Goal: Task Accomplishment & Management: Manage account settings

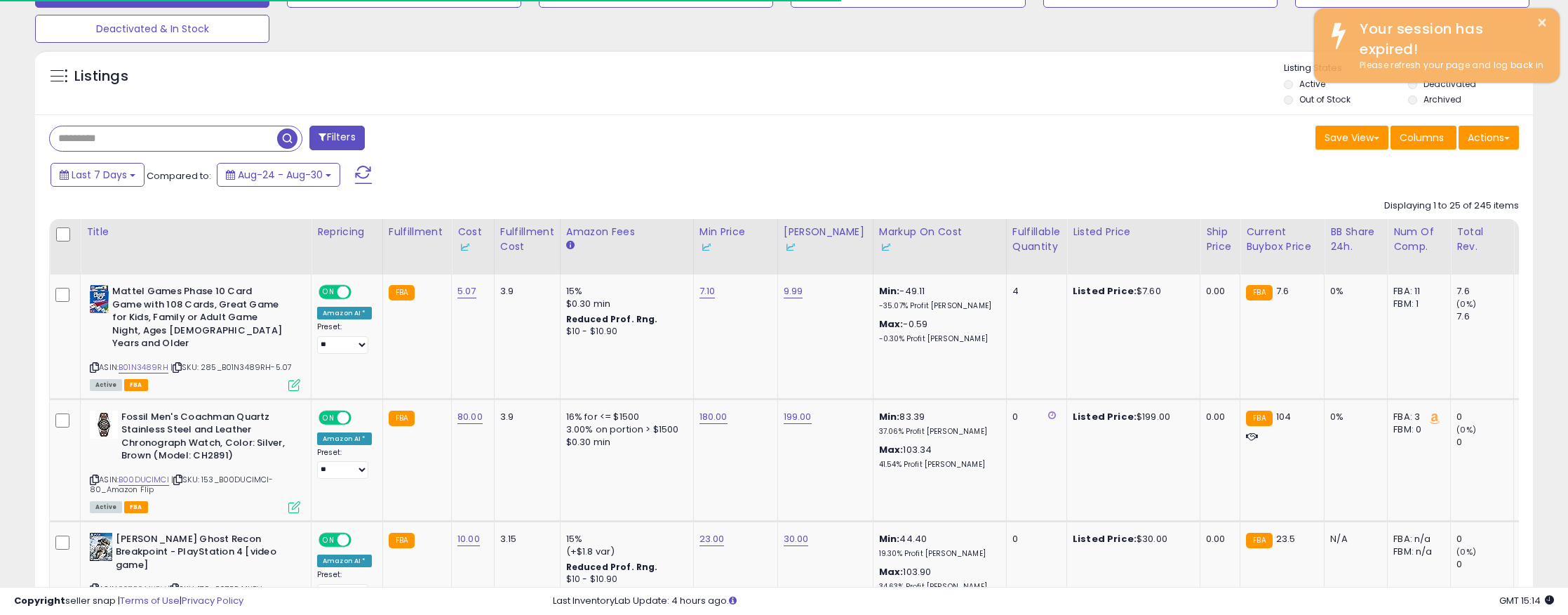
scroll to position [288, 869]
